Goal: Task Accomplishment & Management: Complete application form

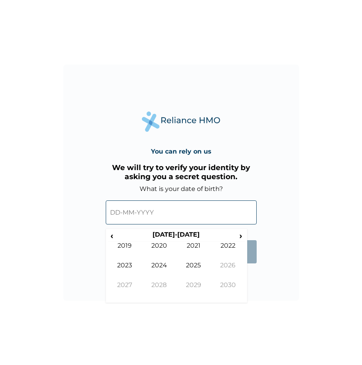
click at [126, 217] on input "text" at bounding box center [181, 212] width 151 height 24
click at [110, 238] on span "‹" at bounding box center [112, 235] width 8 height 10
click at [114, 238] on span "‹" at bounding box center [112, 235] width 8 height 10
click at [163, 211] on input "text" at bounding box center [181, 212] width 151 height 24
click at [177, 232] on th "[DATE]-[DATE]" at bounding box center [176, 235] width 121 height 11
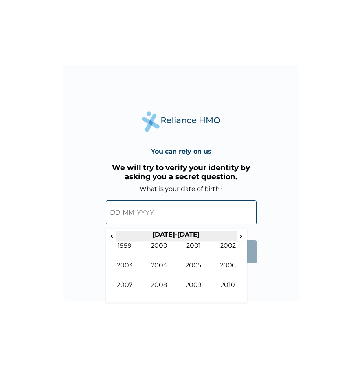
click at [177, 232] on th "[DATE]-[DATE]" at bounding box center [176, 235] width 121 height 11
drag, startPoint x: 177, startPoint y: 232, endPoint x: 171, endPoint y: 214, distance: 19.2
click at [171, 214] on input "text" at bounding box center [181, 212] width 151 height 24
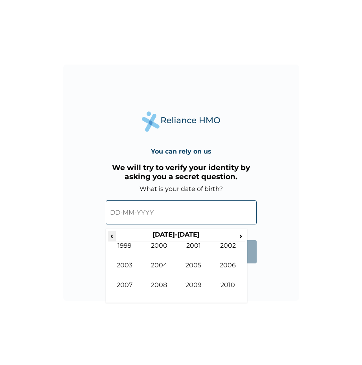
click at [113, 238] on span "‹" at bounding box center [112, 235] width 8 height 10
click at [152, 234] on th "[DATE]-[DATE]" at bounding box center [176, 235] width 121 height 11
click at [168, 233] on th "[DATE]-[DATE]" at bounding box center [176, 235] width 121 height 11
click at [169, 232] on th "[DATE]-[DATE]" at bounding box center [176, 235] width 121 height 11
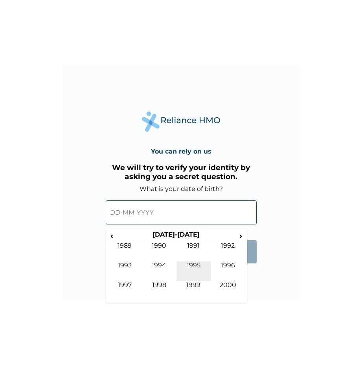
drag, startPoint x: 169, startPoint y: 232, endPoint x: 197, endPoint y: 261, distance: 40.3
click at [197, 261] on td "1995" at bounding box center [194, 271] width 35 height 20
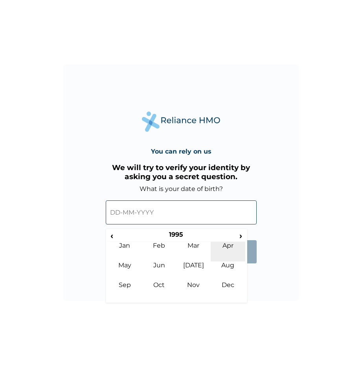
click at [234, 247] on td "Apr" at bounding box center [228, 251] width 35 height 20
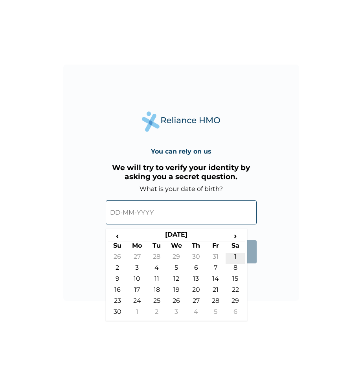
click at [234, 257] on td "1" at bounding box center [236, 257] width 20 height 11
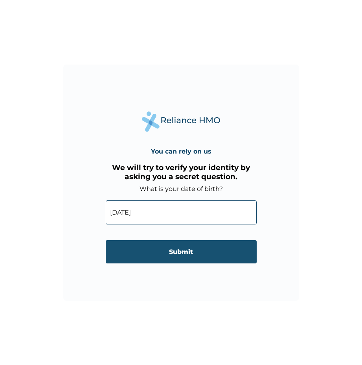
type input "[DATE]"
click at [231, 252] on input "Submit" at bounding box center [181, 251] width 151 height 23
